Goal: Register for event/course

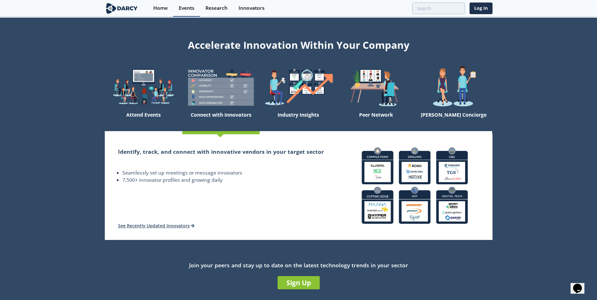
click at [184, 10] on div "Events" at bounding box center [187, 8] width 16 height 5
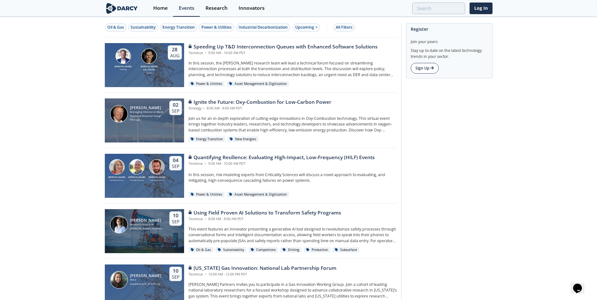
click at [426, 71] on link "Sign Up" at bounding box center [424, 68] width 28 height 11
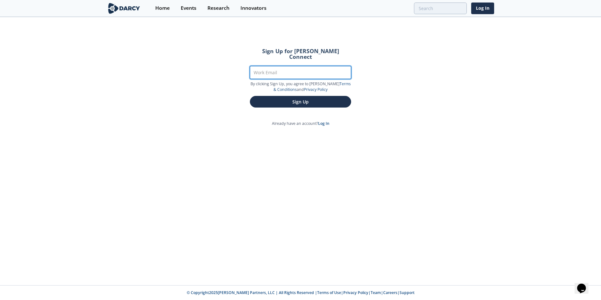
click at [289, 66] on input "Work Email" at bounding box center [300, 72] width 101 height 13
type input "[EMAIL_ADDRESS][DOMAIN_NAME]"
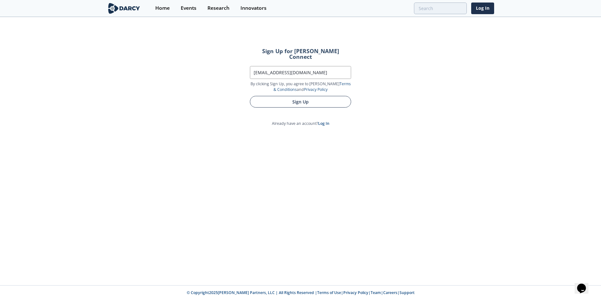
click at [334, 96] on button "Sign Up" at bounding box center [300, 102] width 101 height 12
click at [299, 96] on button "Sign Up" at bounding box center [300, 102] width 101 height 12
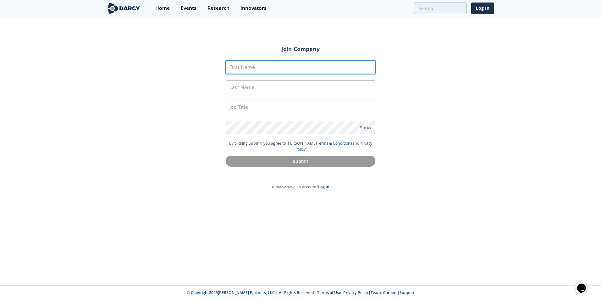
click at [275, 64] on input "First Name" at bounding box center [301, 68] width 150 height 14
type input "Ryan"
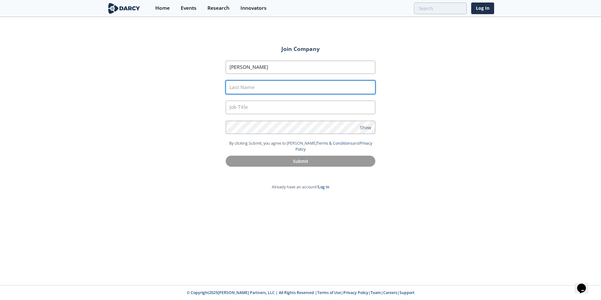
click at [287, 90] on input "Last Name" at bounding box center [301, 88] width 150 height 14
type input "Callahan"
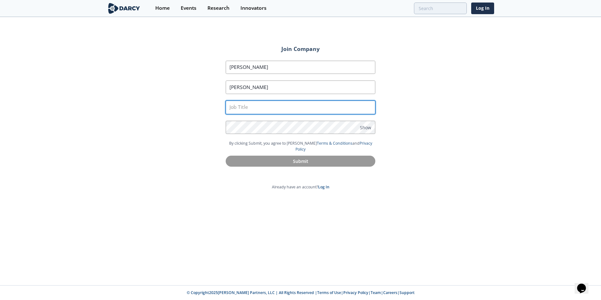
click at [290, 106] on input "text" at bounding box center [301, 108] width 150 height 14
type input "Day Ahead Analyst"
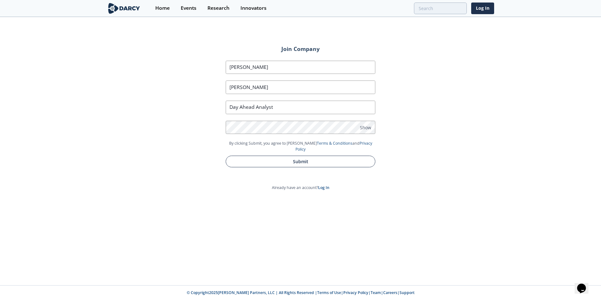
click at [302, 159] on button "Submit" at bounding box center [301, 162] width 150 height 12
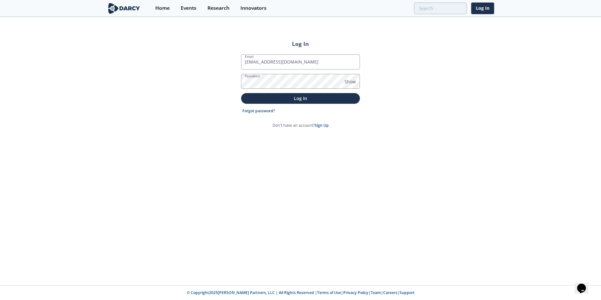
click at [241, 93] on button "Log In" at bounding box center [300, 98] width 119 height 10
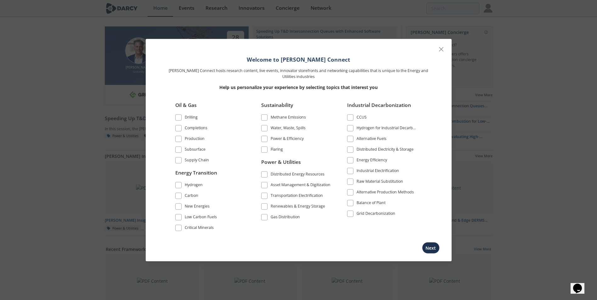
click at [194, 159] on div "Supply Chain" at bounding box center [197, 161] width 24 height 8
click at [186, 185] on div "Hydrogen" at bounding box center [194, 186] width 18 height 8
click at [189, 198] on div "Carbon" at bounding box center [192, 196] width 14 height 8
click at [189, 210] on div "New Energies" at bounding box center [197, 207] width 25 height 8
click at [191, 222] on li "Low Carbon Fuels" at bounding box center [210, 218] width 70 height 11
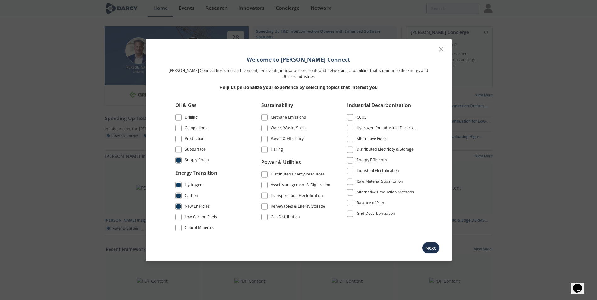
click at [189, 218] on div "Low Carbon Fuels" at bounding box center [201, 218] width 32 height 8
click at [191, 227] on div "Critical Minerals" at bounding box center [199, 229] width 29 height 8
click at [283, 119] on div "Methane Emissions" at bounding box center [287, 118] width 35 height 8
click at [284, 129] on div "Water, Waste, Spills" at bounding box center [287, 129] width 35 height 8
click at [286, 139] on div "Power & Efficiency" at bounding box center [286, 140] width 33 height 8
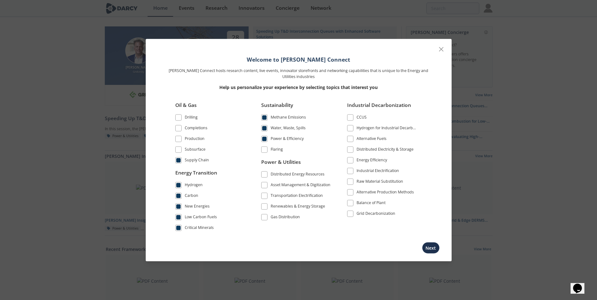
click at [279, 149] on div "Flaring" at bounding box center [276, 151] width 12 height 8
click at [283, 173] on div "Distributed Energy Resources" at bounding box center [297, 175] width 54 height 8
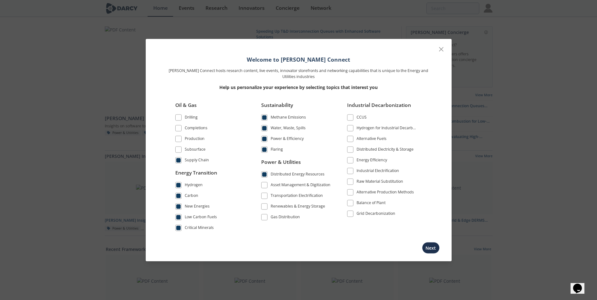
click at [286, 181] on label "Asset Management & Digitization" at bounding box center [296, 185] width 70 height 8
click at [287, 181] on label "Asset Management & Digitization" at bounding box center [296, 185] width 70 height 8
click at [287, 186] on div "Asset Management & Digitization" at bounding box center [300, 186] width 60 height 8
click at [287, 196] on div "Transportation Electrification" at bounding box center [296, 196] width 52 height 8
drag, startPoint x: 287, startPoint y: 205, endPoint x: 286, endPoint y: 213, distance: 8.0
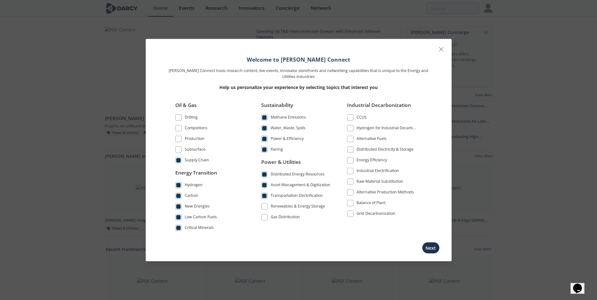
click at [287, 206] on div "Renewables & Energy Storage" at bounding box center [297, 207] width 54 height 8
click at [286, 218] on div "Gas Distribution" at bounding box center [284, 218] width 29 height 8
click at [359, 118] on div "CCUS" at bounding box center [361, 118] width 10 height 8
click at [360, 126] on div "Hydrogen for Industrial Decarbonization" at bounding box center [386, 129] width 61 height 8
click at [361, 140] on div "Alternative Fuels" at bounding box center [371, 140] width 30 height 8
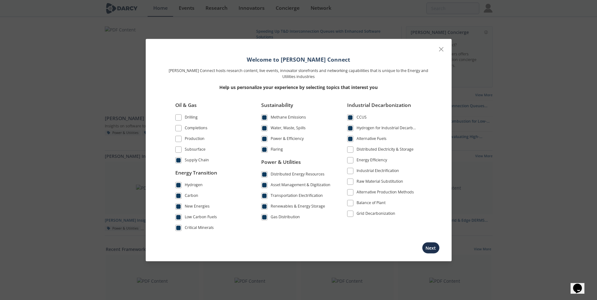
click at [363, 148] on div "Distributed Electricity & Storage" at bounding box center [384, 151] width 57 height 8
click at [363, 159] on div "Energy Efficiency" at bounding box center [371, 161] width 31 height 8
click at [364, 166] on li "Energy Efficiency" at bounding box center [382, 161] width 70 height 11
click at [363, 170] on div "Industrial Electrification" at bounding box center [377, 172] width 42 height 8
click at [364, 179] on div "Raw Material Substitution" at bounding box center [379, 183] width 47 height 8
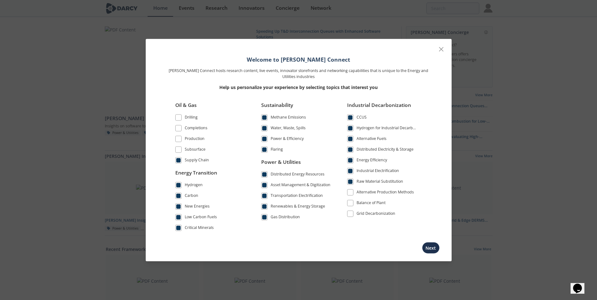
click at [368, 192] on div "Alternative Production Methods" at bounding box center [384, 193] width 57 height 8
click at [367, 201] on div "Balance of Plant" at bounding box center [370, 204] width 29 height 8
click at [364, 216] on div "Grid Decarbonization" at bounding box center [375, 215] width 39 height 8
click at [193, 147] on div "Subsurface" at bounding box center [195, 151] width 21 height 8
click at [190, 138] on div "Production" at bounding box center [195, 140] width 20 height 8
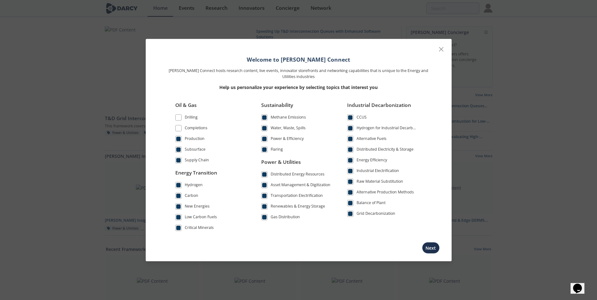
click at [190, 131] on div "Completions" at bounding box center [196, 129] width 23 height 8
click at [189, 119] on div "Drilling" at bounding box center [191, 118] width 13 height 8
click at [432, 248] on button "Next" at bounding box center [431, 248] width 18 height 12
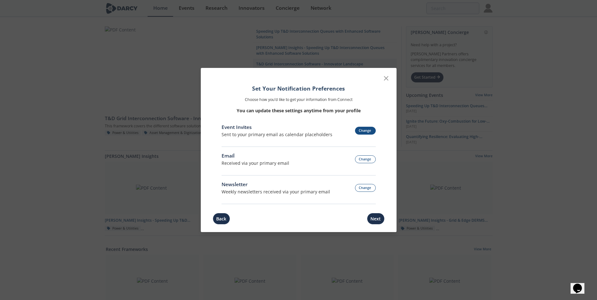
click at [364, 130] on button "Change" at bounding box center [365, 131] width 21 height 8
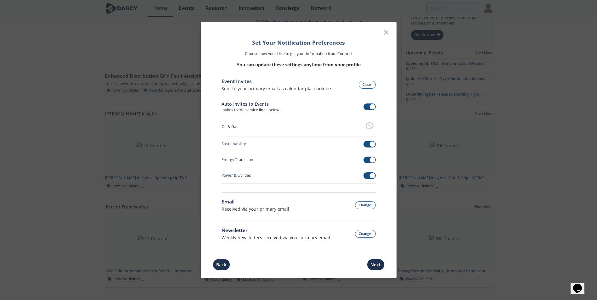
scroll to position [31, 0]
click at [367, 89] on div "Event Invites Sent to your primary email as calendar placeholders Close" at bounding box center [298, 85] width 154 height 14
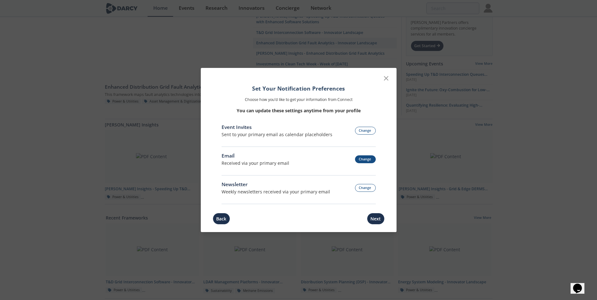
click at [364, 159] on button "Change" at bounding box center [365, 159] width 21 height 8
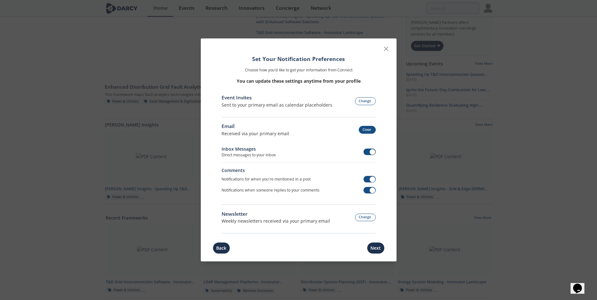
click at [365, 128] on button "Close" at bounding box center [367, 130] width 17 height 8
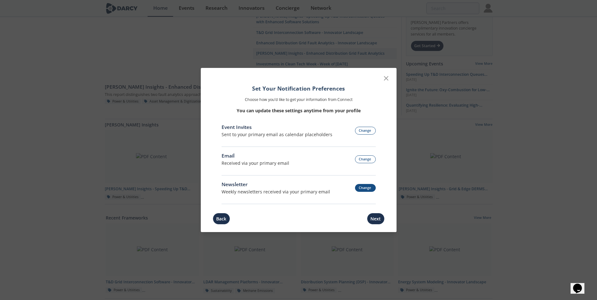
click at [366, 189] on button "Change" at bounding box center [365, 188] width 21 height 8
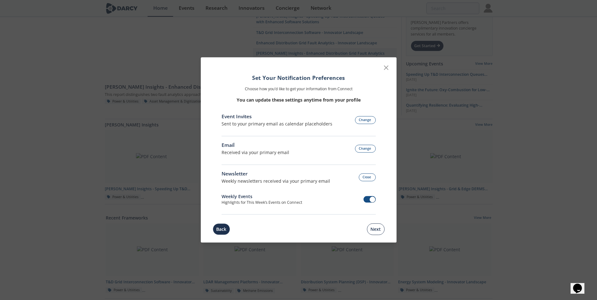
click at [373, 231] on button "Next" at bounding box center [376, 230] width 18 height 12
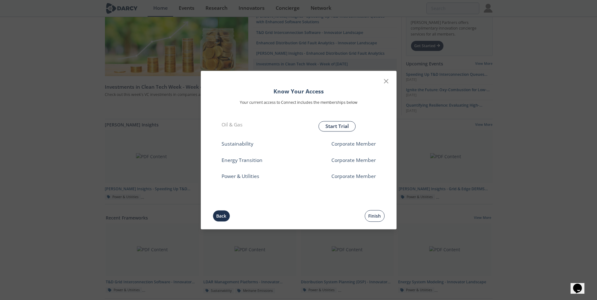
click at [372, 215] on button "Finish" at bounding box center [374, 216] width 20 height 12
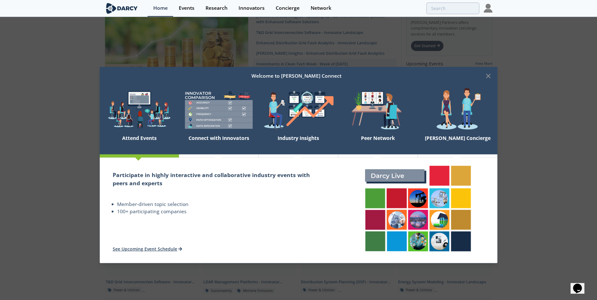
click at [151, 137] on div "Attend Events" at bounding box center [139, 143] width 80 height 22
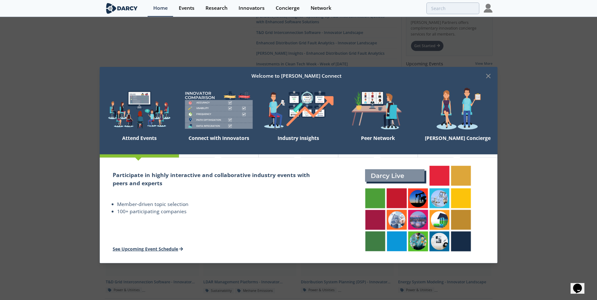
click at [168, 248] on link "See Upcoming Event Schedule" at bounding box center [148, 249] width 70 height 6
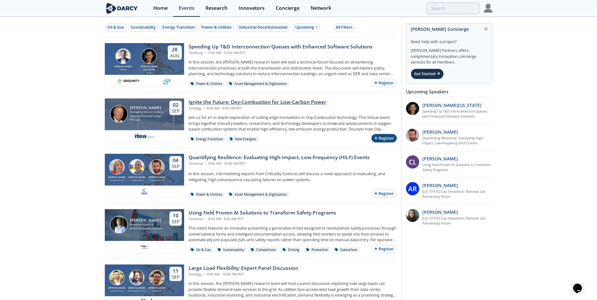
click at [383, 139] on button "Register" at bounding box center [383, 138] width 25 height 8
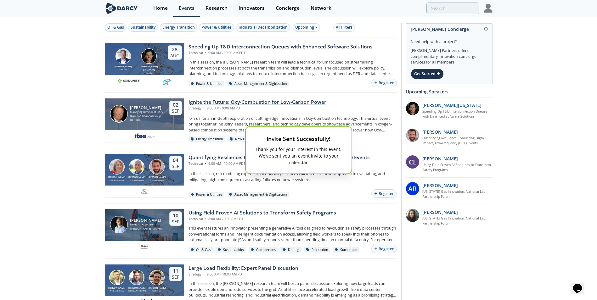
click at [327, 192] on div "Invite Sent Successfully! Thank you for your interest in this event. We've sent…" at bounding box center [298, 150] width 597 height 300
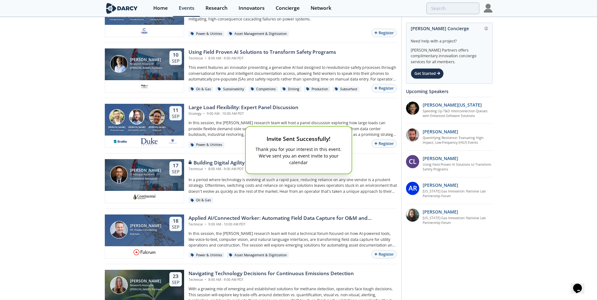
scroll to position [220, 0]
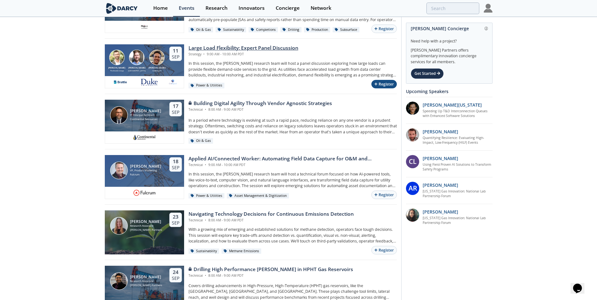
click at [384, 86] on button "Register" at bounding box center [383, 84] width 25 height 8
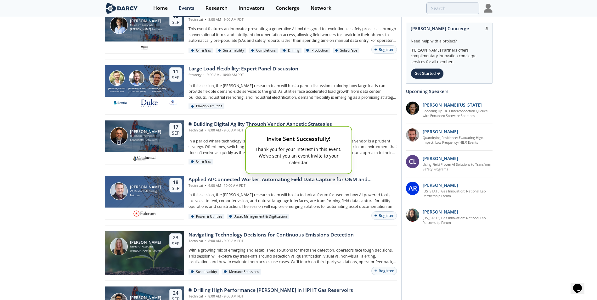
scroll to position [189, 0]
